Goal: Task Accomplishment & Management: Manage account settings

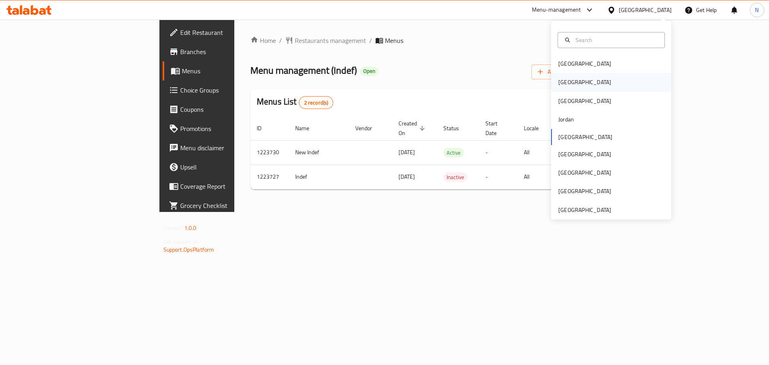
click at [558, 82] on div "[GEOGRAPHIC_DATA]" at bounding box center [584, 82] width 53 height 9
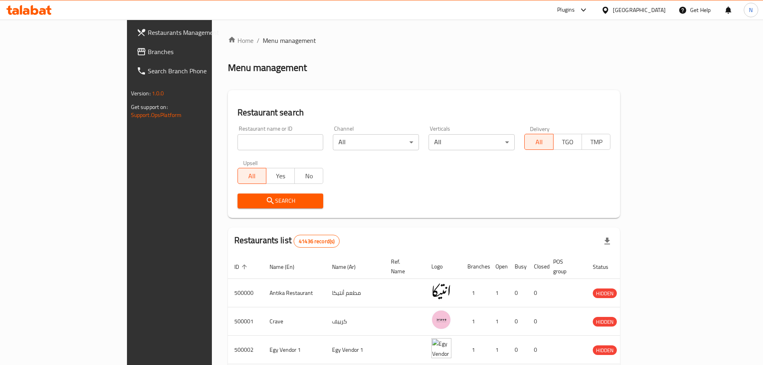
click at [237, 145] on input "search" at bounding box center [280, 142] width 86 height 16
click at [130, 44] on link "Branches" at bounding box center [192, 51] width 124 height 19
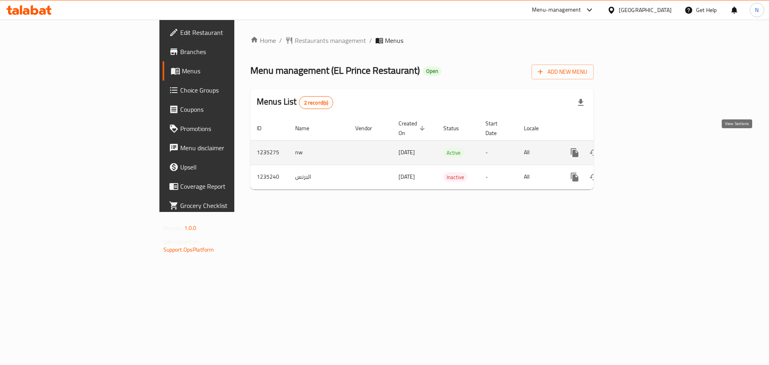
click at [636, 149] on icon "enhanced table" at bounding box center [632, 152] width 7 height 7
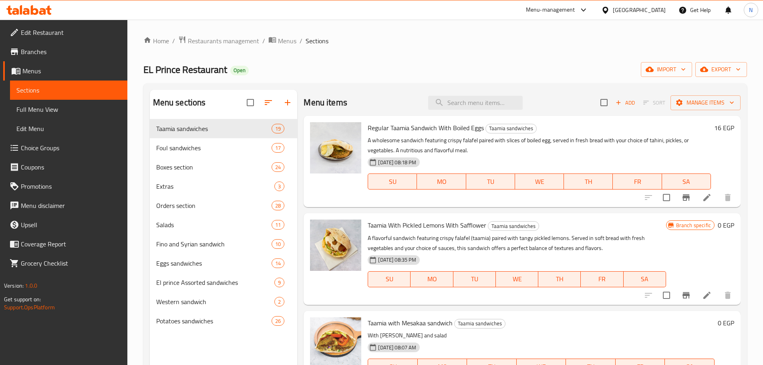
click at [454, 110] on div "Menu items Add Sort Manage items" at bounding box center [522, 103] width 437 height 26
click at [457, 107] on input "search" at bounding box center [475, 103] width 94 height 14
click at [455, 102] on input "search" at bounding box center [475, 103] width 94 height 14
type input "taamia"
click at [703, 295] on icon at bounding box center [707, 295] width 10 height 10
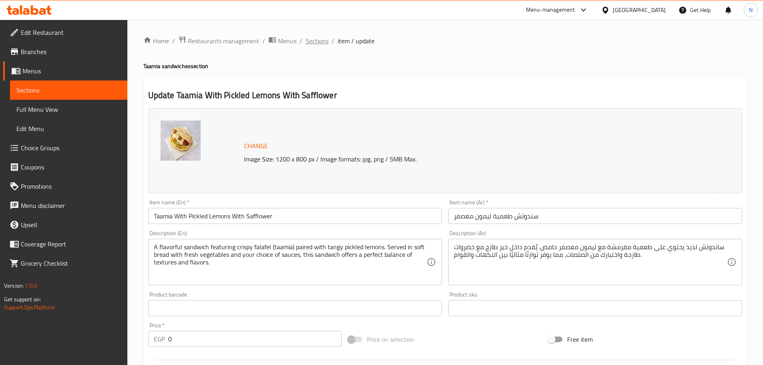
click at [325, 42] on span "Sections" at bounding box center [317, 41] width 23 height 10
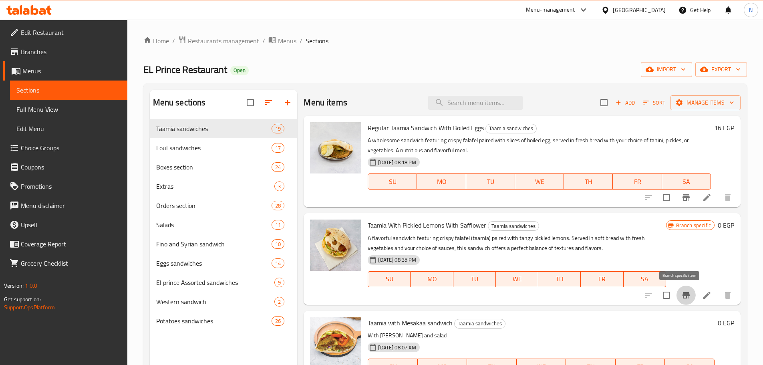
click at [688, 296] on button "Branch-specific-item" at bounding box center [685, 294] width 19 height 19
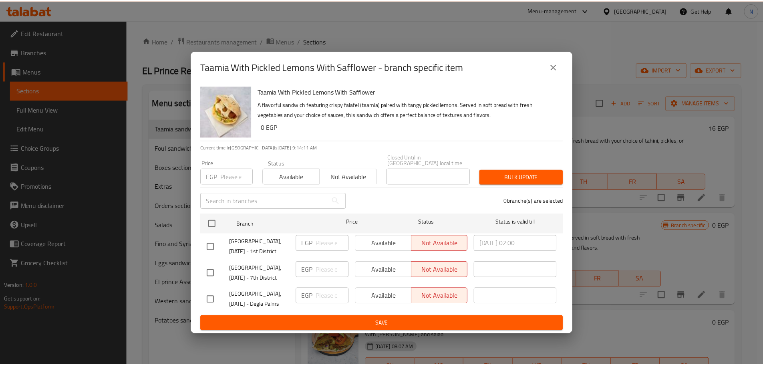
scroll to position [112, 0]
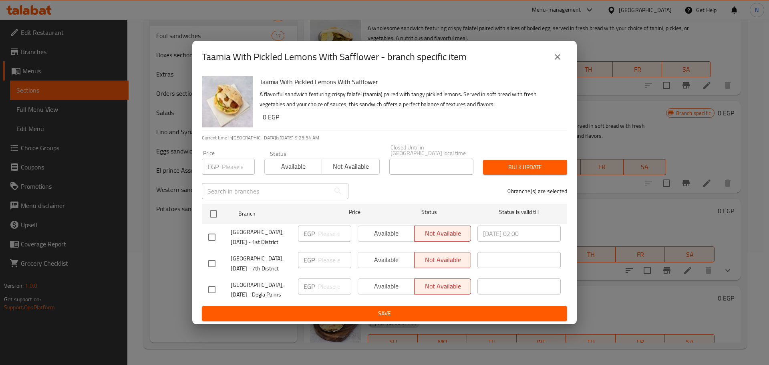
click at [564, 59] on button "close" at bounding box center [557, 56] width 19 height 19
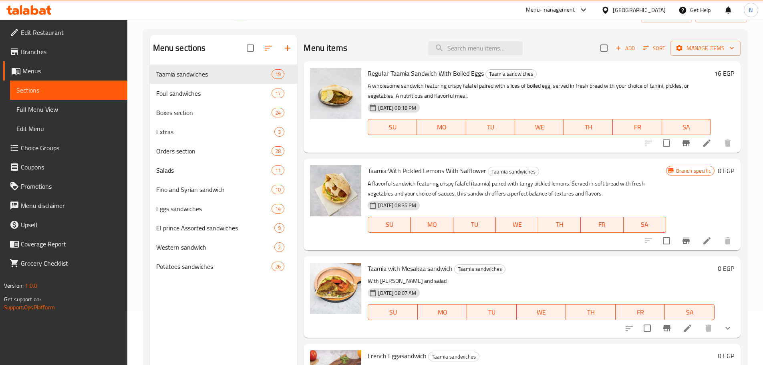
scroll to position [0, 0]
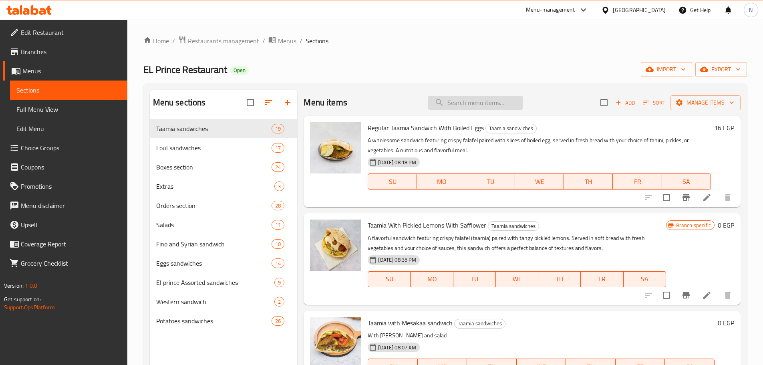
click at [489, 108] on input "search" at bounding box center [475, 103] width 94 height 14
paste input "Foul with fried eggs"
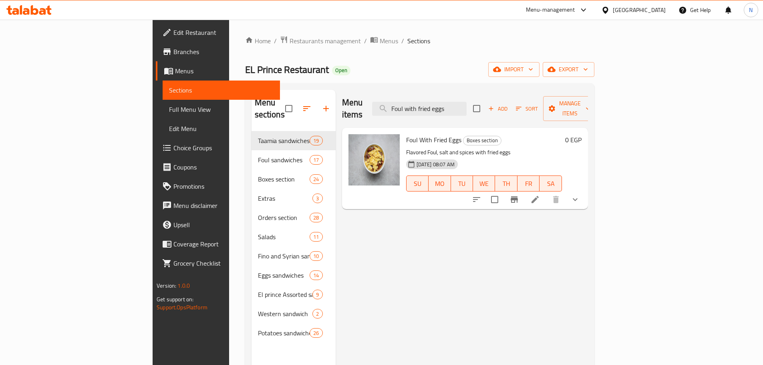
type input "Foul with fried eggs"
click at [518, 196] on icon "Branch-specific-item" at bounding box center [514, 199] width 7 height 6
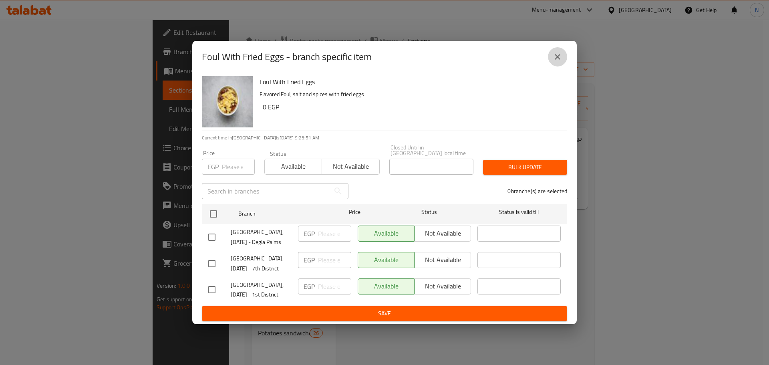
click at [557, 66] on button "close" at bounding box center [557, 56] width 19 height 19
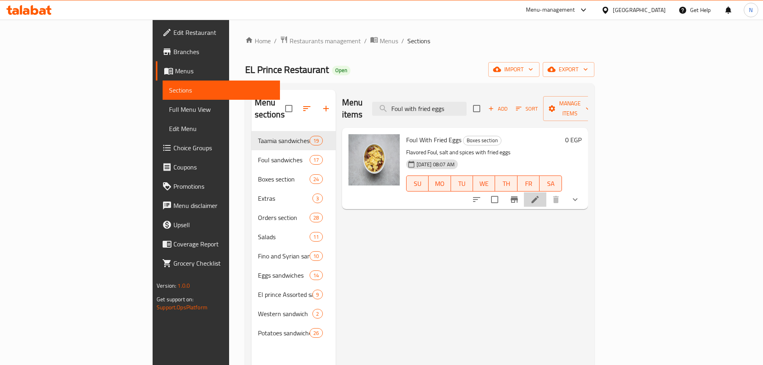
click at [539, 196] on icon at bounding box center [534, 199] width 7 height 7
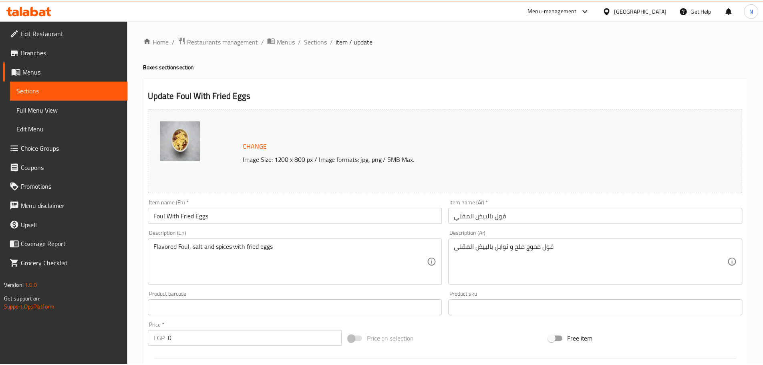
scroll to position [231, 0]
